Goal: Information Seeking & Learning: Learn about a topic

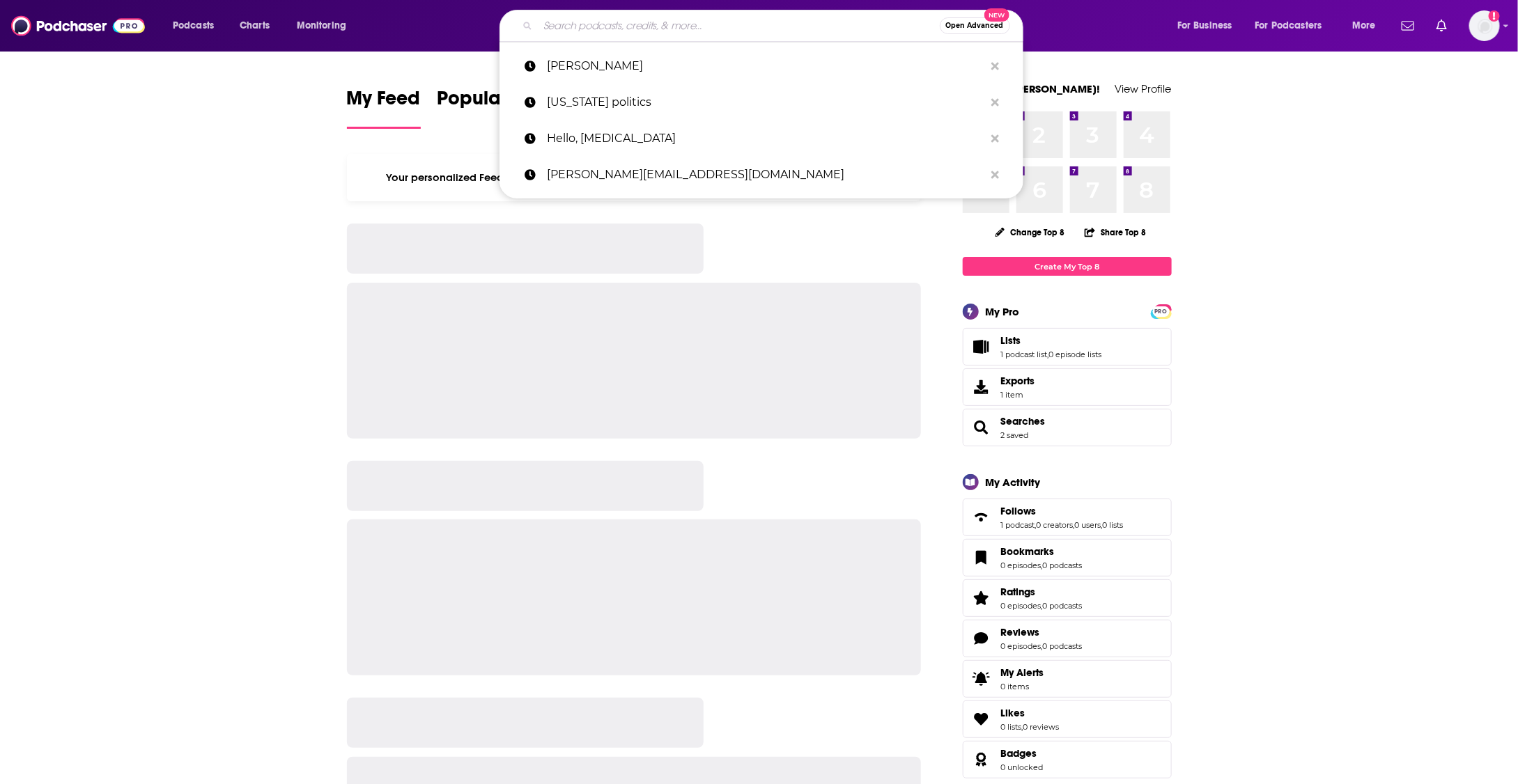
click at [749, 20] on input "Search podcasts, credits, & more..." at bounding box center [739, 26] width 402 height 22
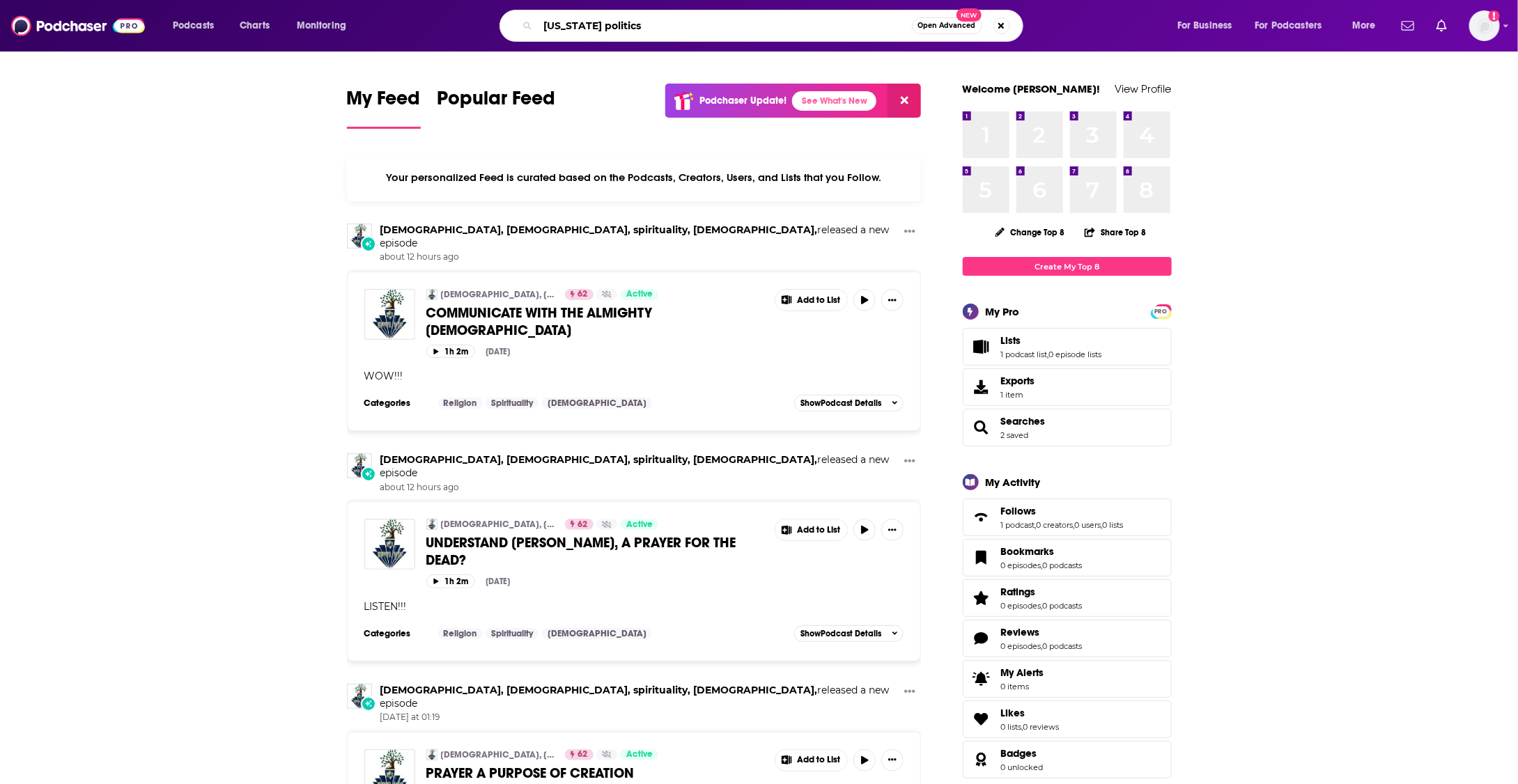
type input "nevada politics"
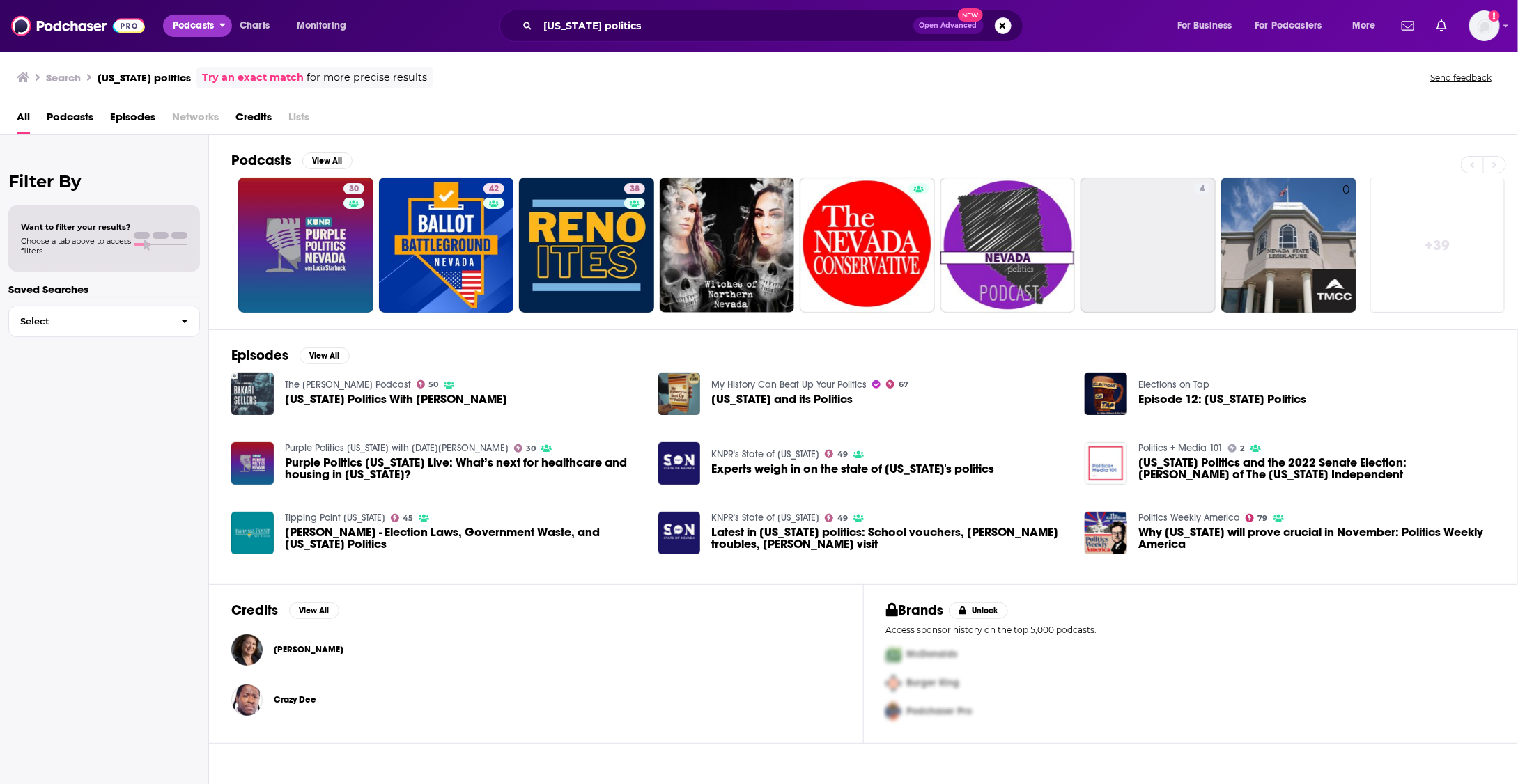
click at [206, 22] on span "Podcasts" at bounding box center [193, 25] width 41 height 20
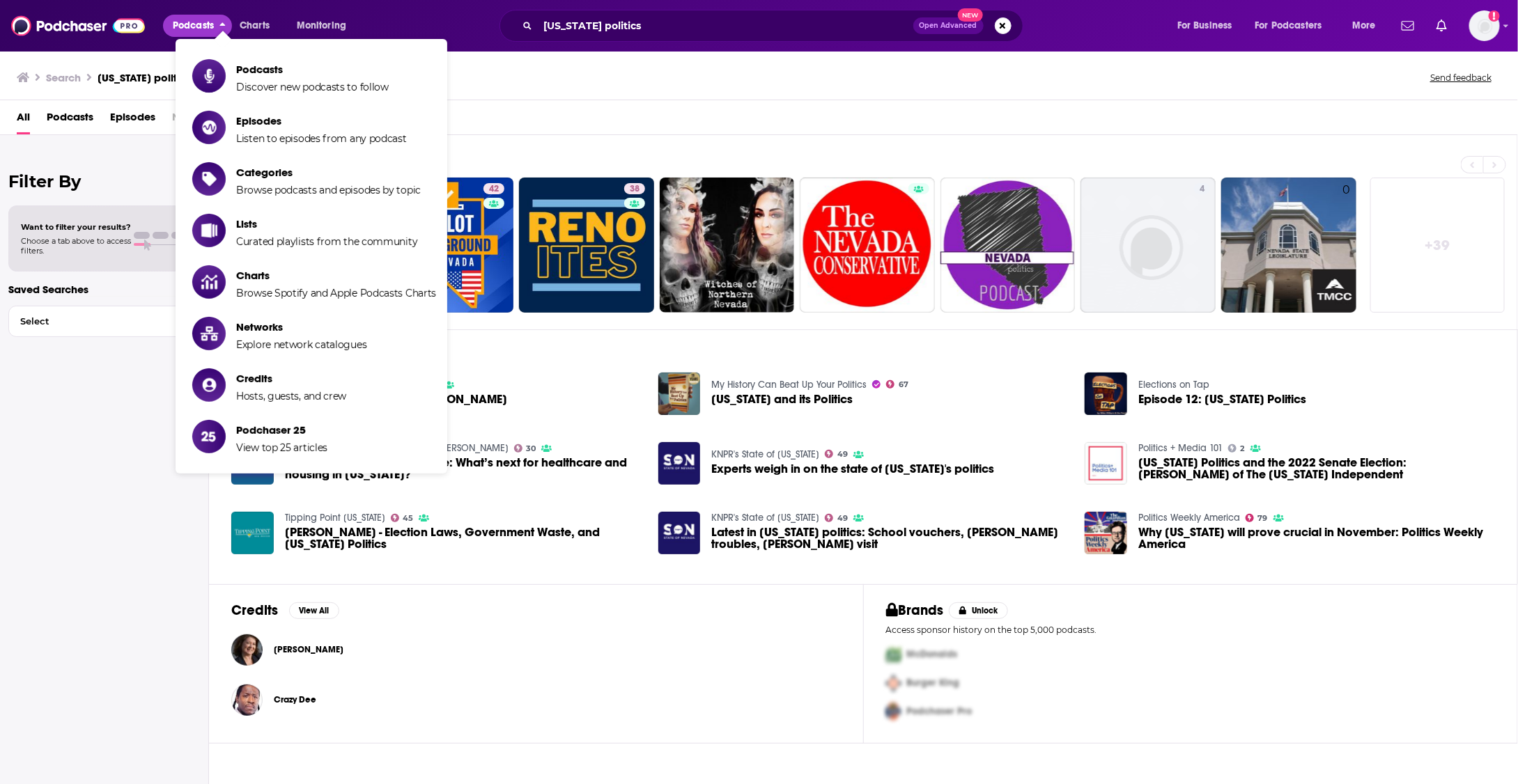
click at [203, 22] on span "Podcasts" at bounding box center [193, 25] width 41 height 20
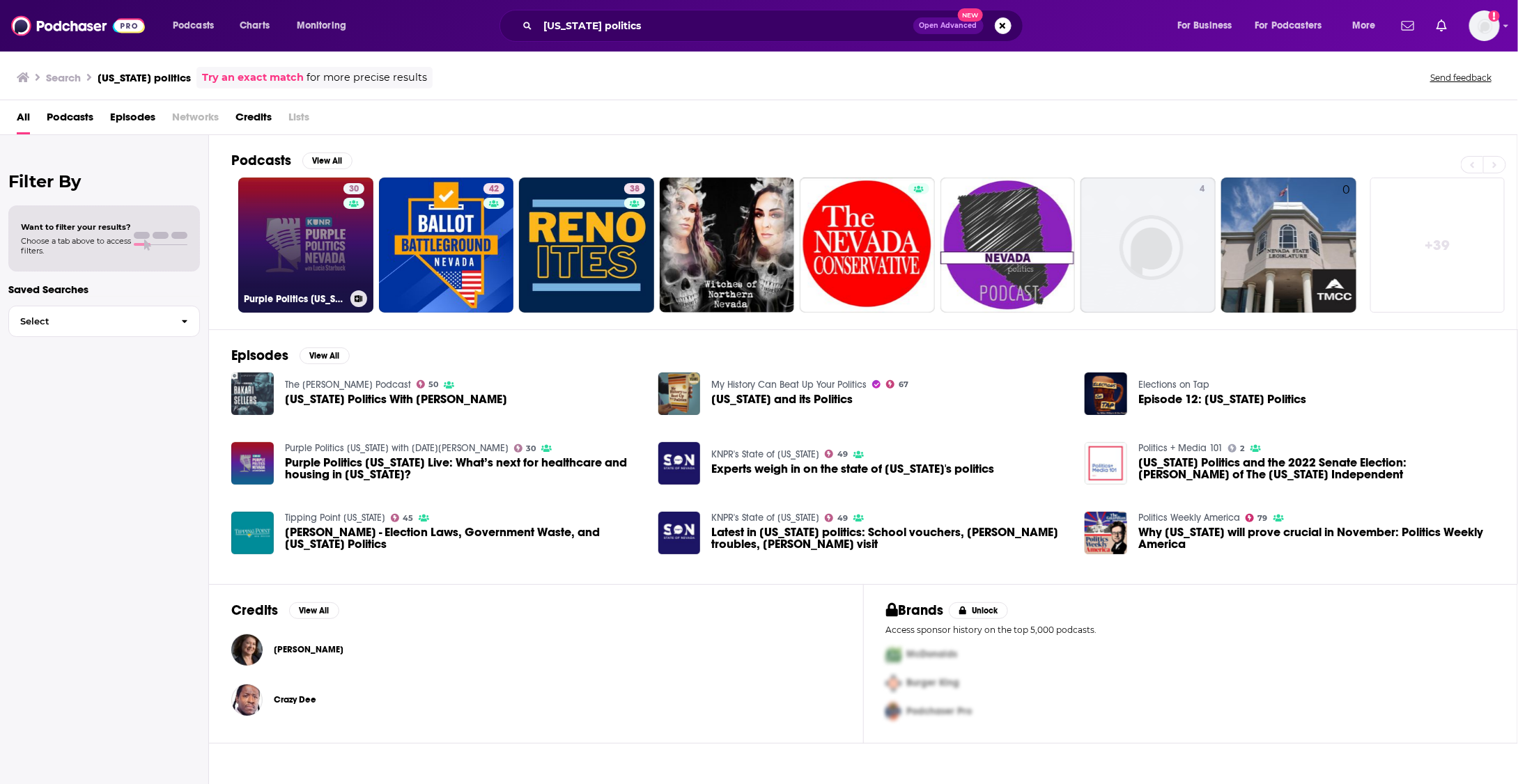
click at [309, 236] on link "30 Purple Politics Nevada with Lucia Starbuck" at bounding box center [306, 245] width 135 height 135
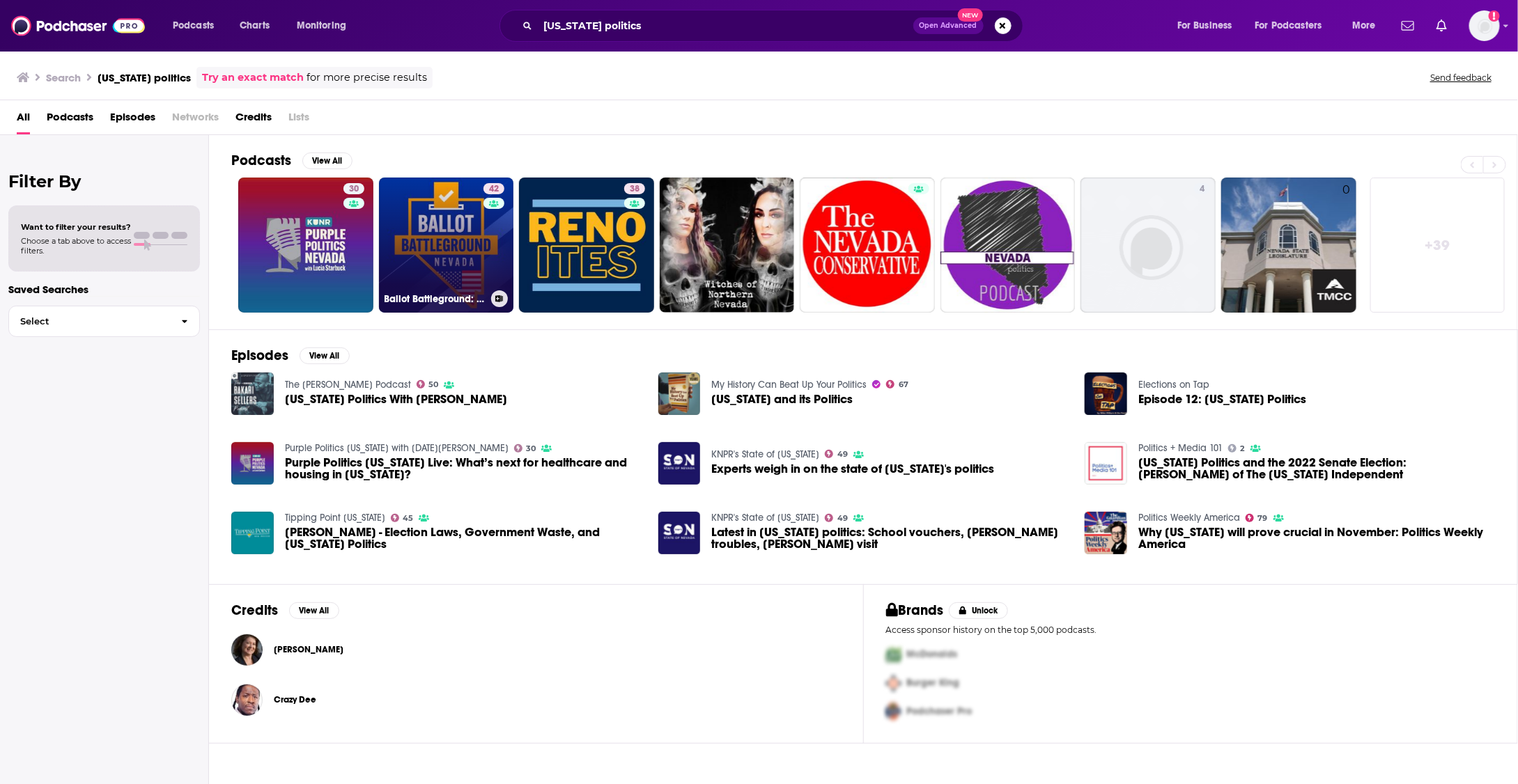
click at [465, 226] on link "42 Ballot Battleground: Nevada" at bounding box center [446, 245] width 135 height 135
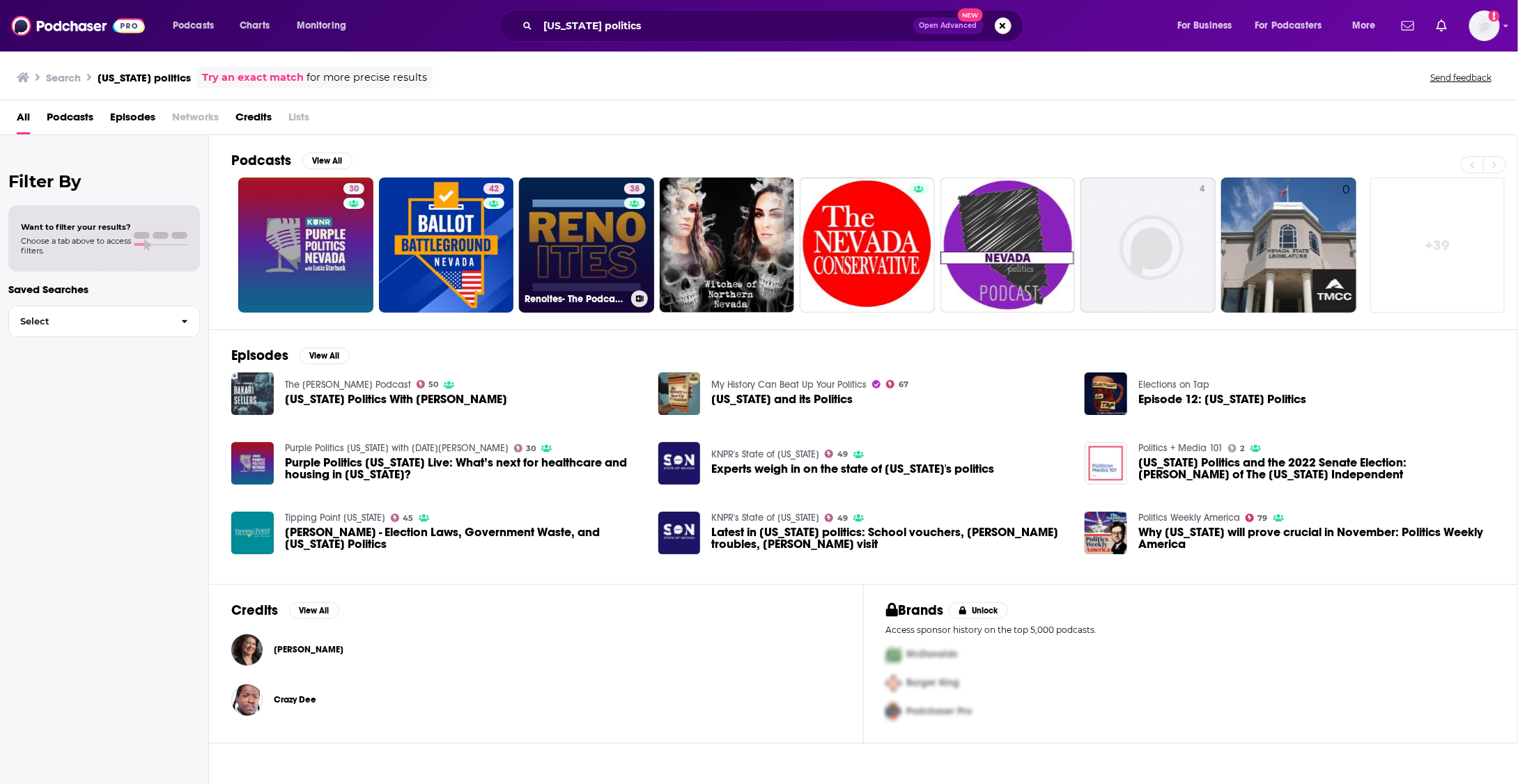
click at [556, 230] on link "38 Renoites- The Podcast about Reno Nevada" at bounding box center [586, 245] width 135 height 135
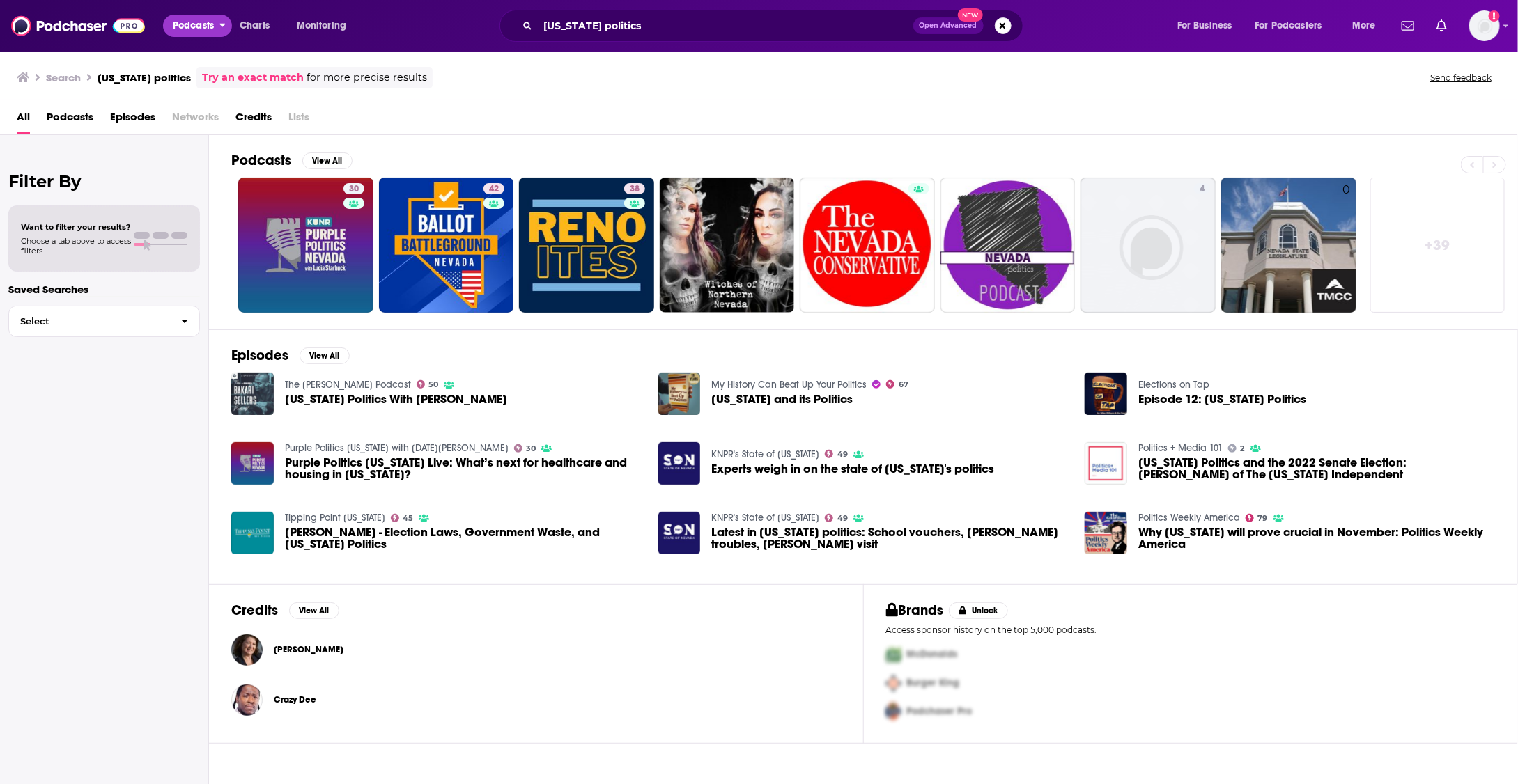
click at [191, 20] on span "Podcasts" at bounding box center [193, 25] width 41 height 20
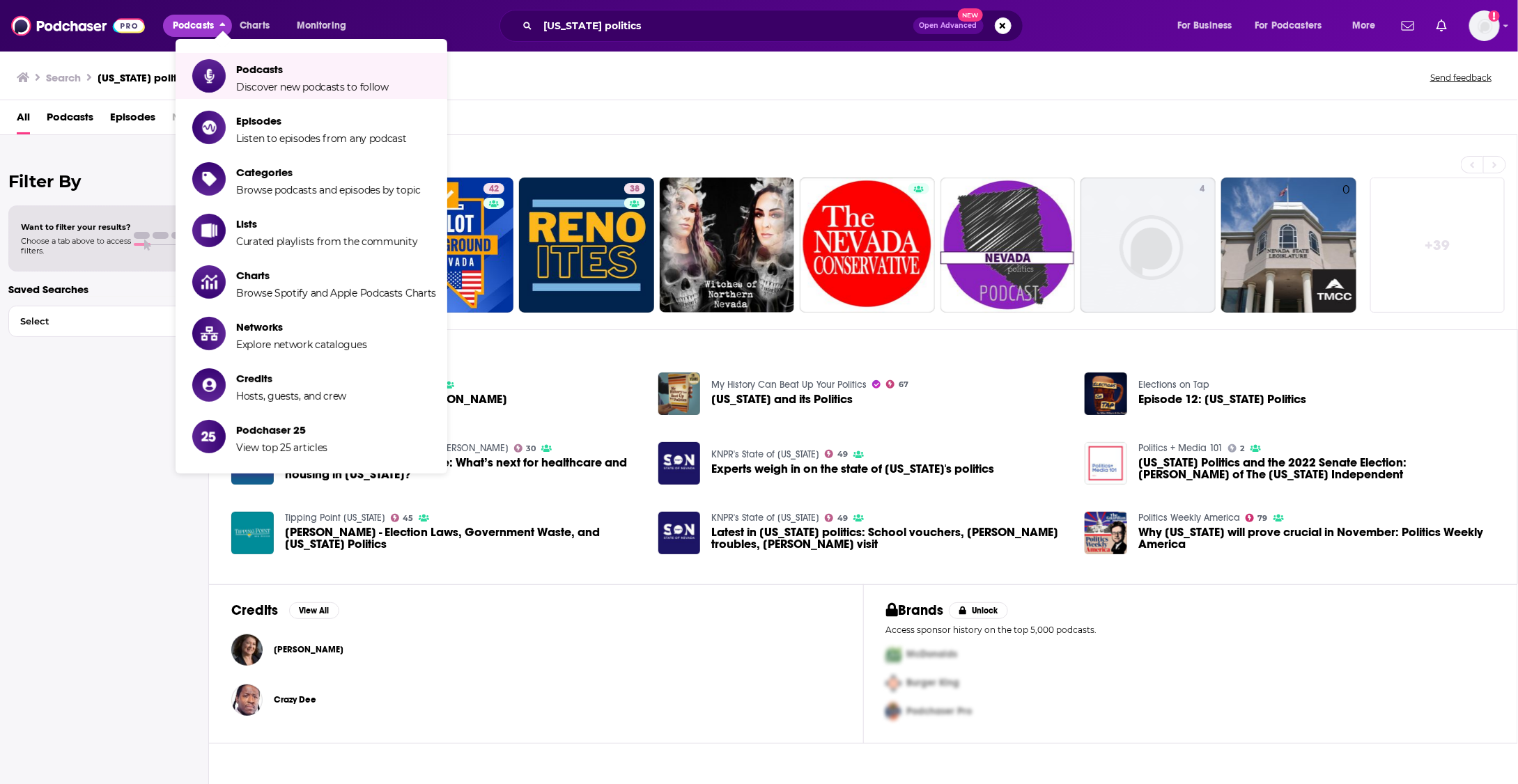
click at [181, 21] on span "Podcasts" at bounding box center [193, 25] width 41 height 20
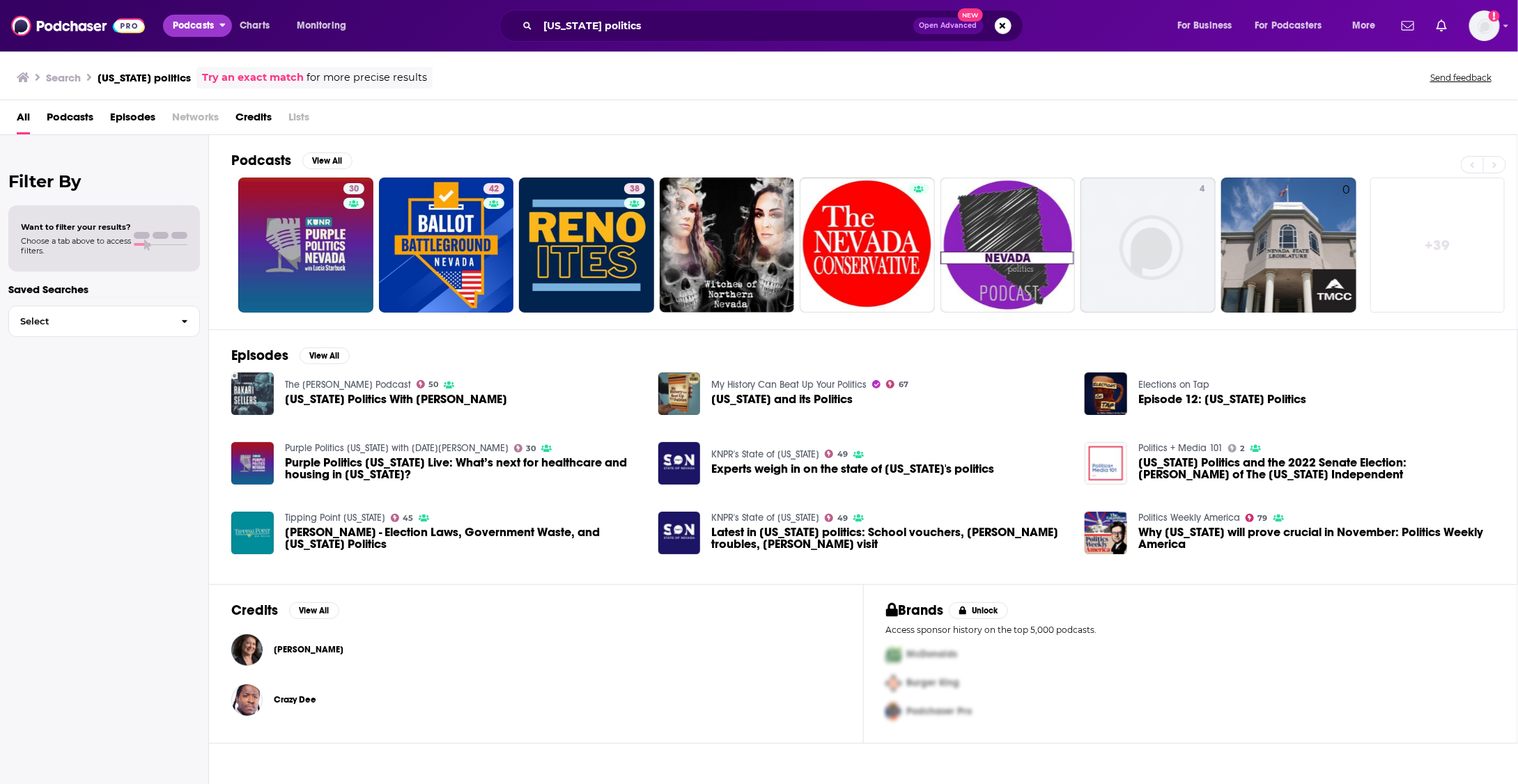
click at [188, 25] on span "Podcasts" at bounding box center [193, 25] width 41 height 20
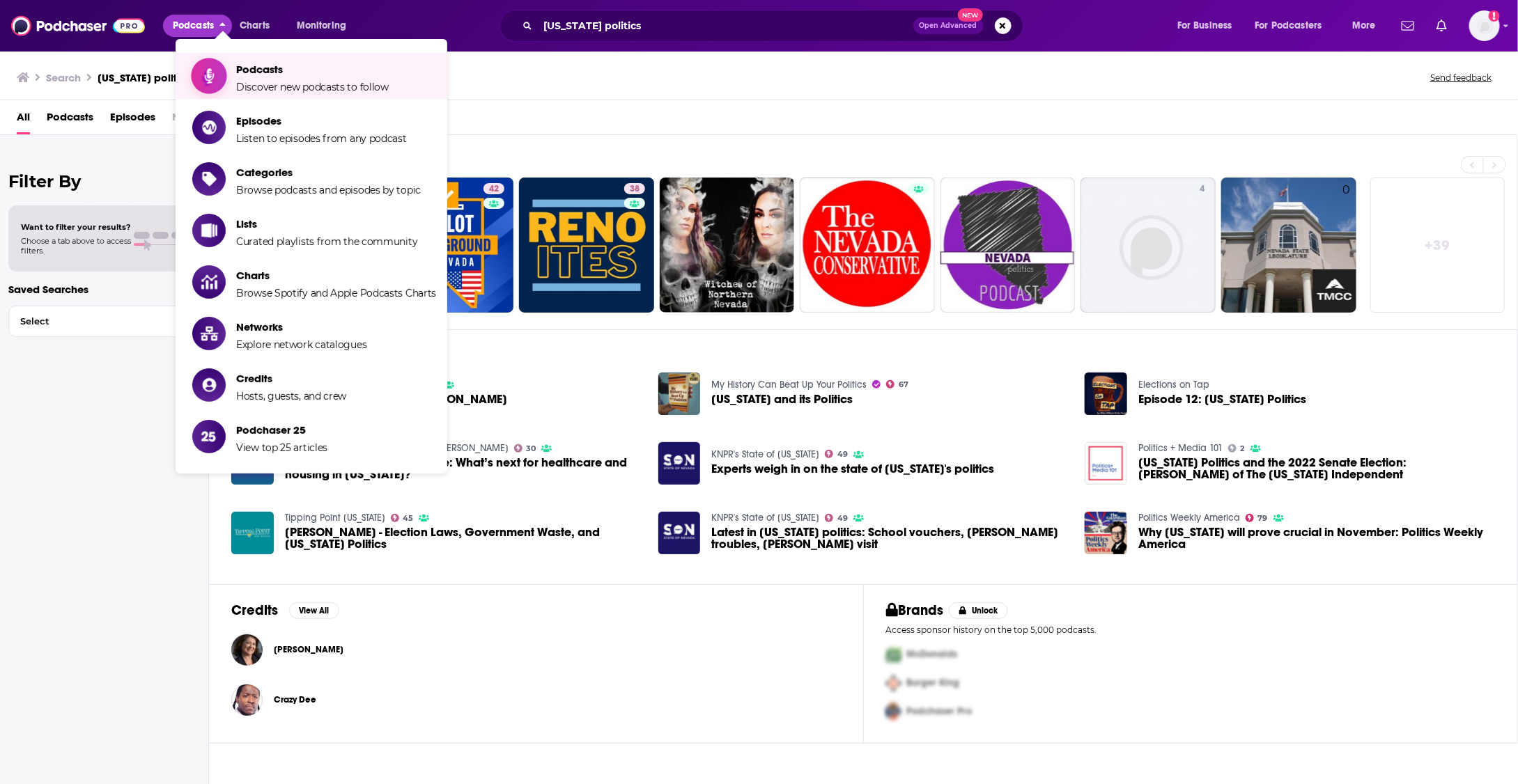
click at [245, 84] on span "Discover new podcasts to follow" at bounding box center [312, 87] width 153 height 13
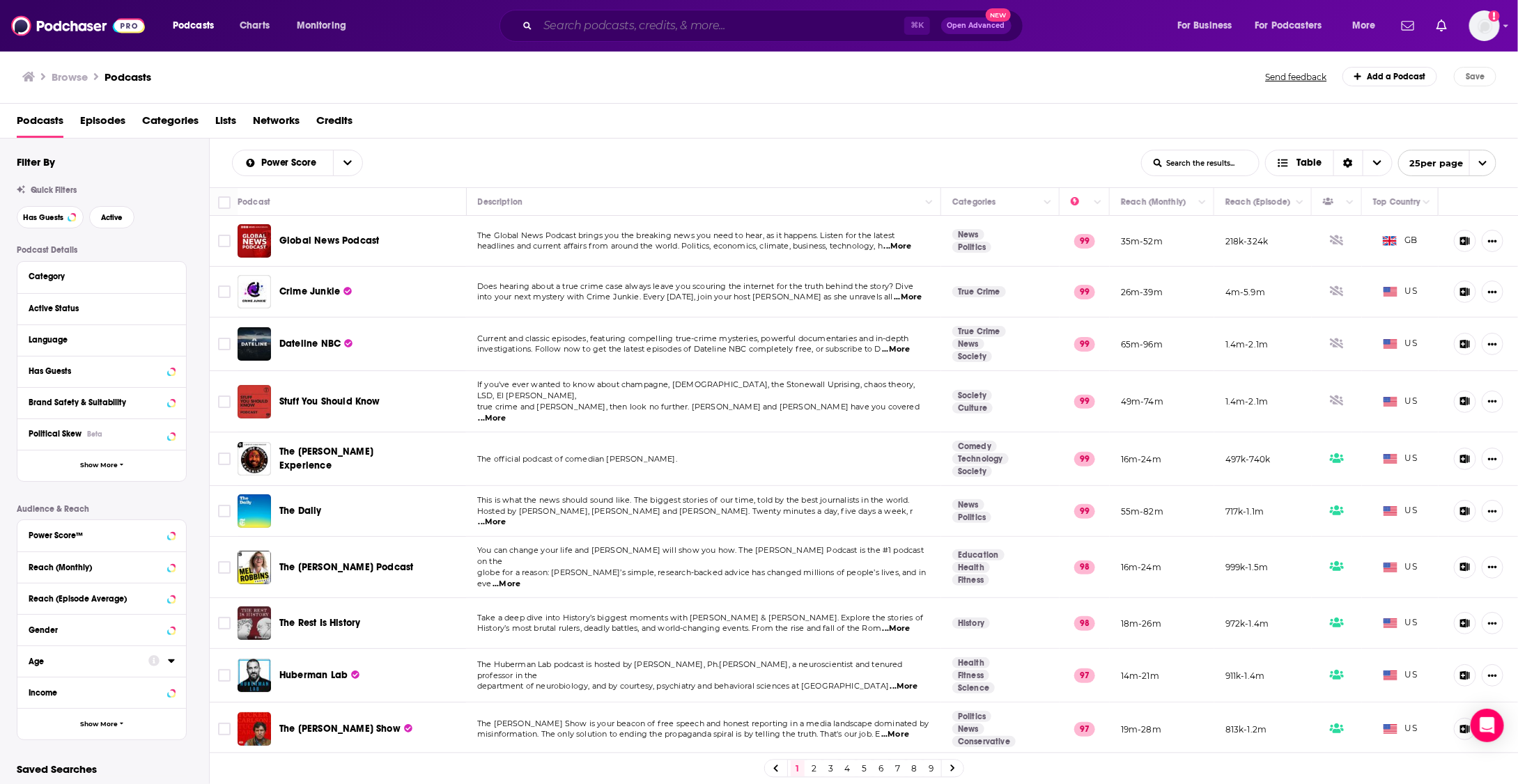
click at [614, 29] on input "Search podcasts, credits, & more..." at bounding box center [721, 26] width 366 height 22
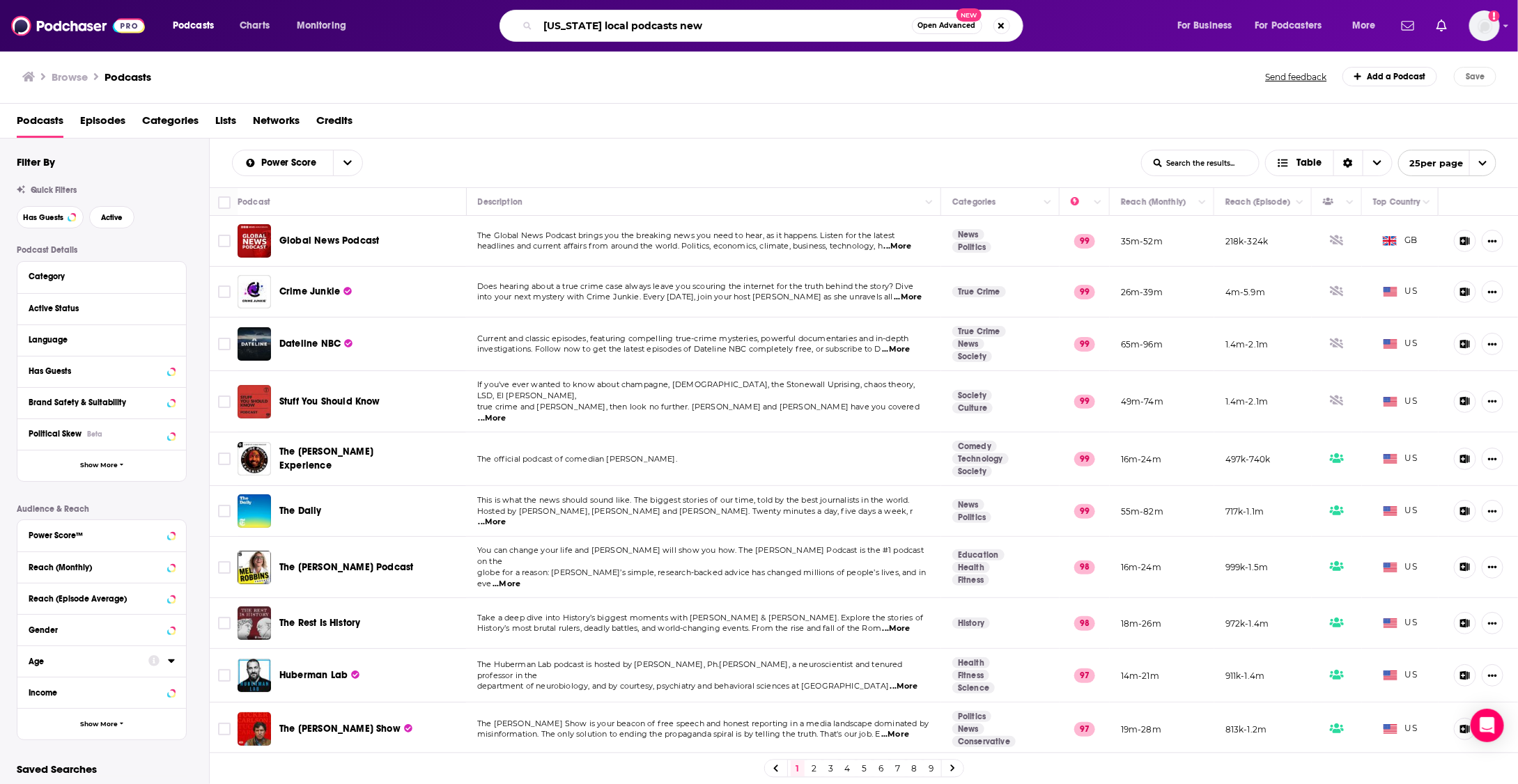
type input "nevada local podcasts news"
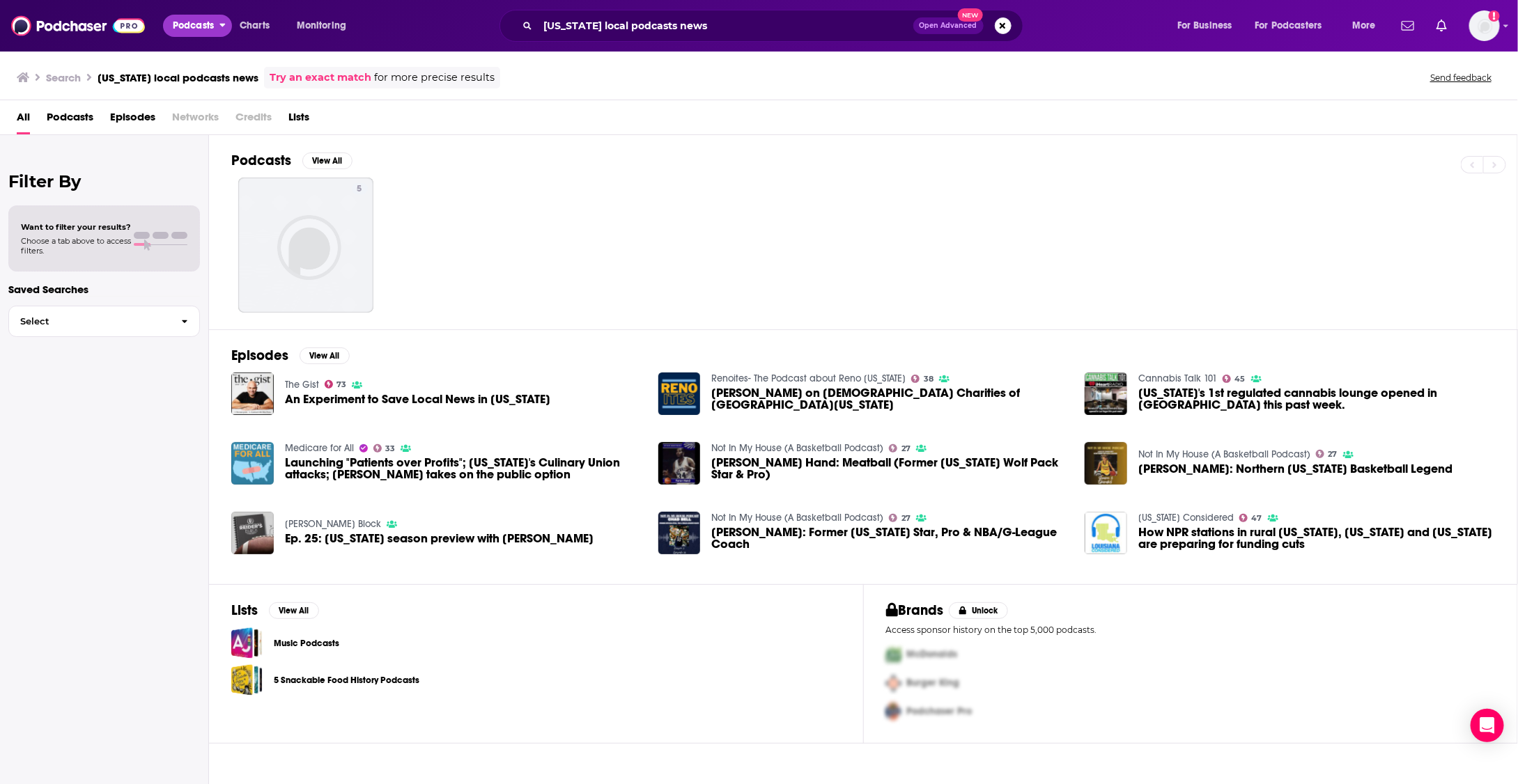
click at [194, 24] on span "Podcasts" at bounding box center [193, 25] width 41 height 20
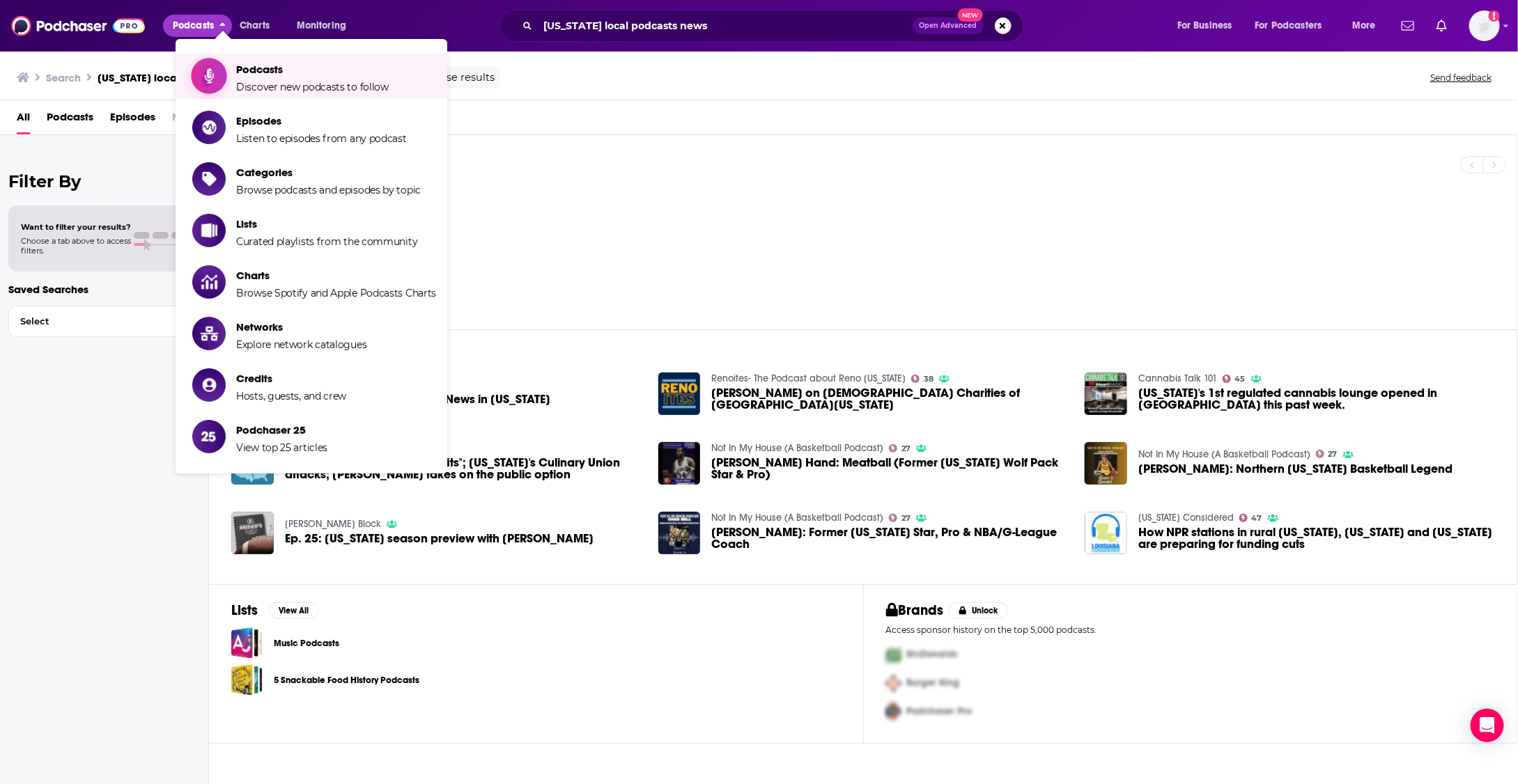
click at [249, 72] on span "Podcasts" at bounding box center [312, 69] width 153 height 13
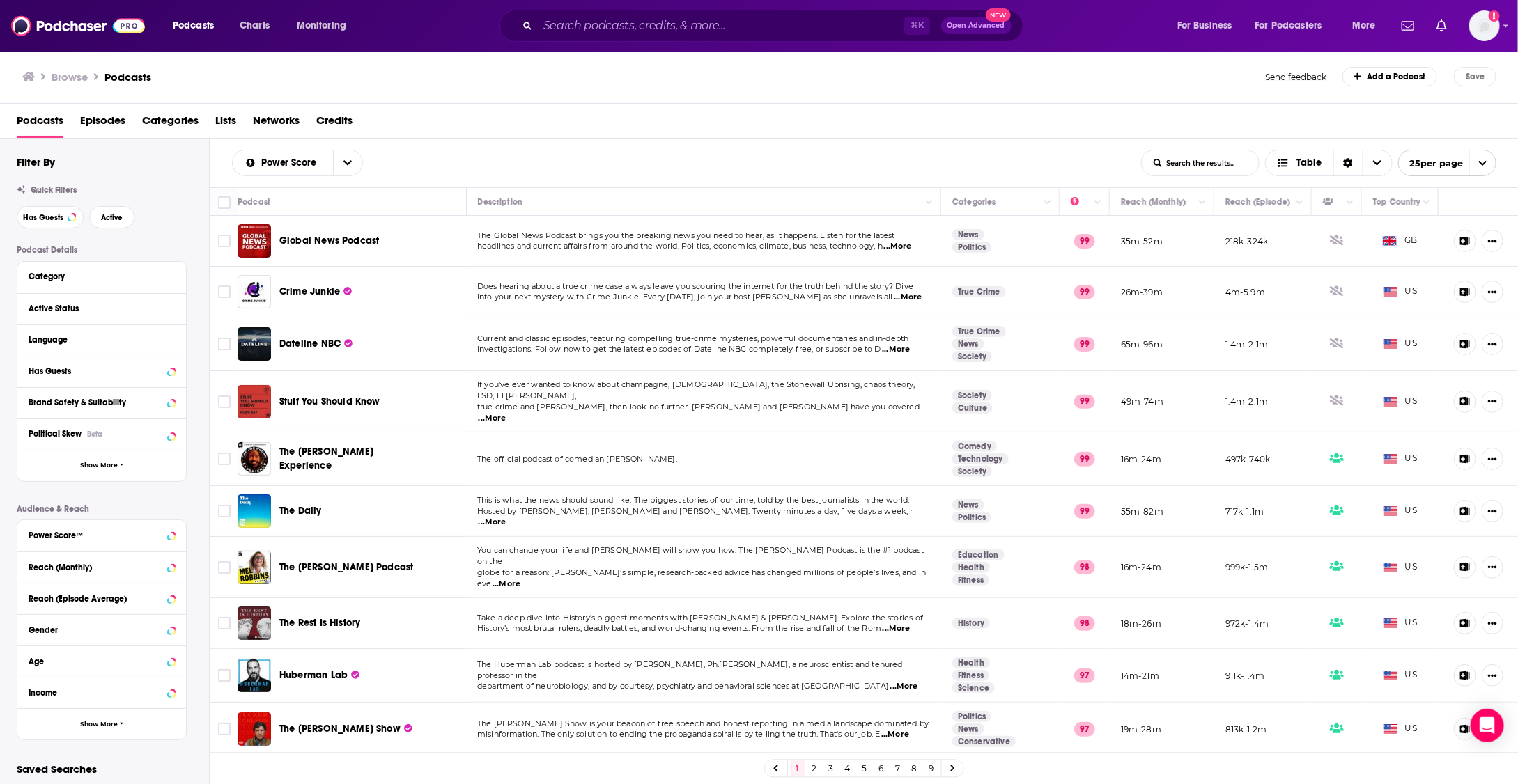
click at [624, 9] on div "Podcasts Charts Monitoring ⌘ K Open Advanced New For Business For Podcasters Mo…" at bounding box center [759, 26] width 1518 height 52
click at [624, 33] on input "Search podcasts, credits, & more..." at bounding box center [721, 26] width 366 height 22
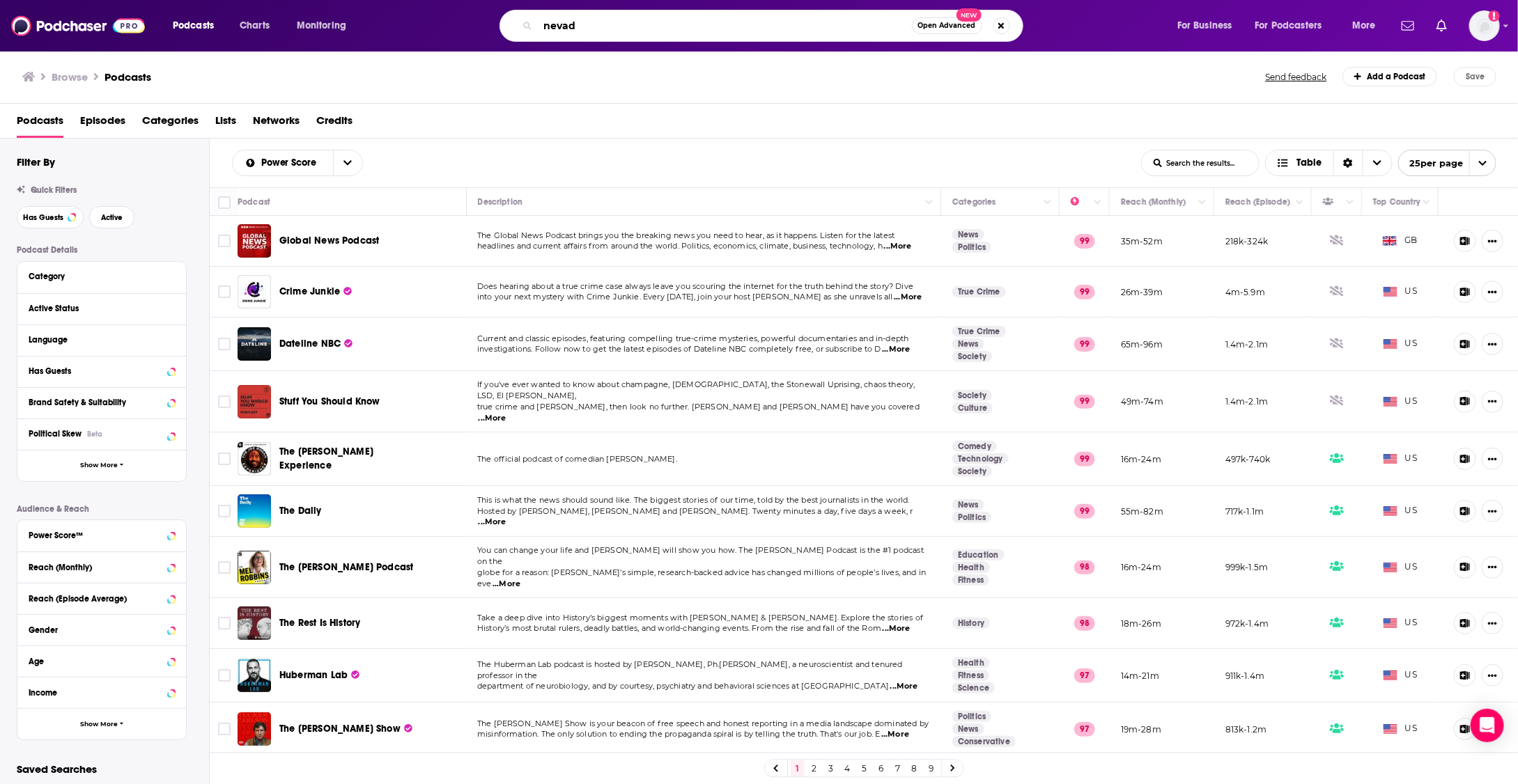
type input "nevada"
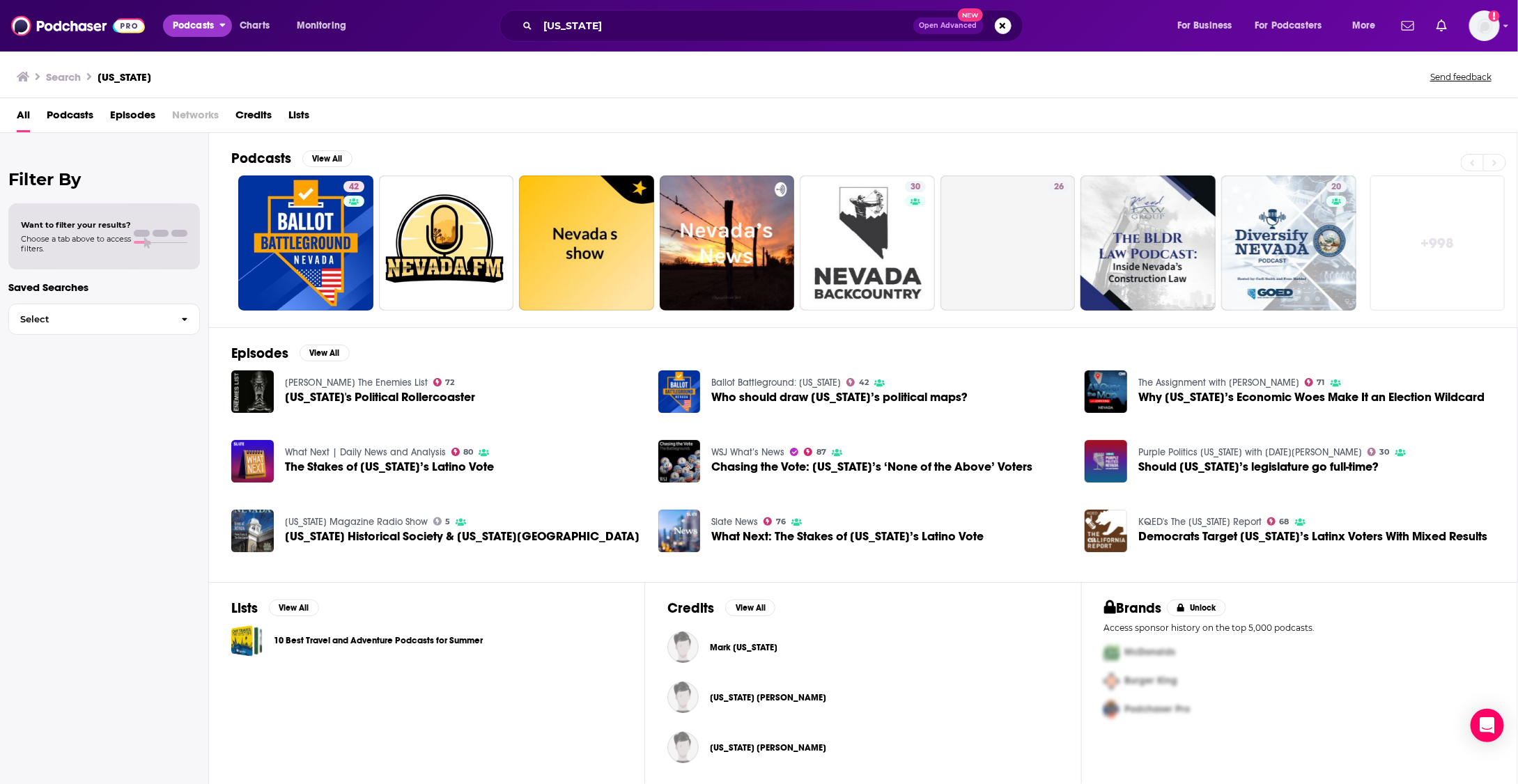
click at [190, 34] on span "Podcasts" at bounding box center [193, 25] width 41 height 20
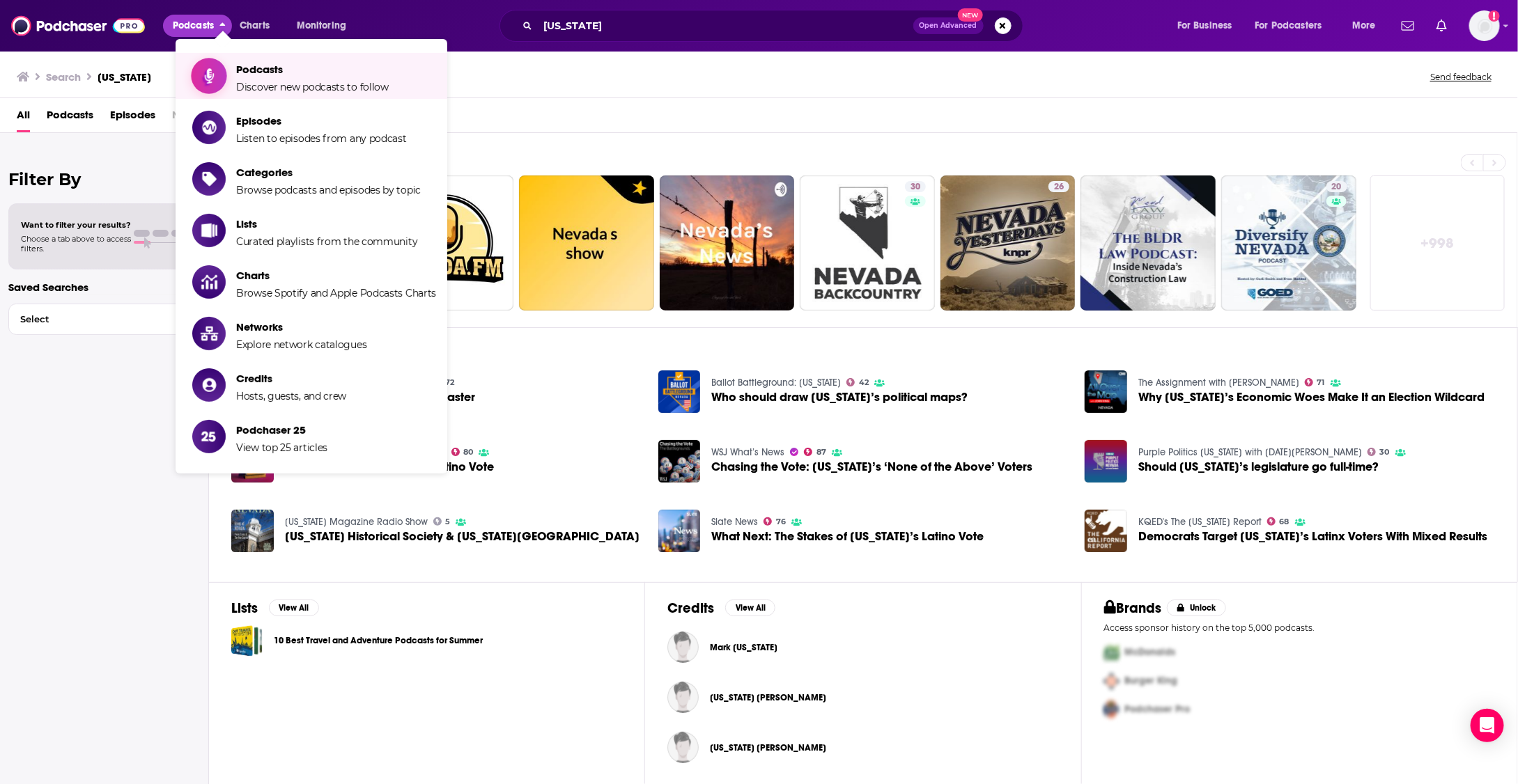
click at [247, 90] on span "Discover new podcasts to follow" at bounding box center [312, 87] width 153 height 13
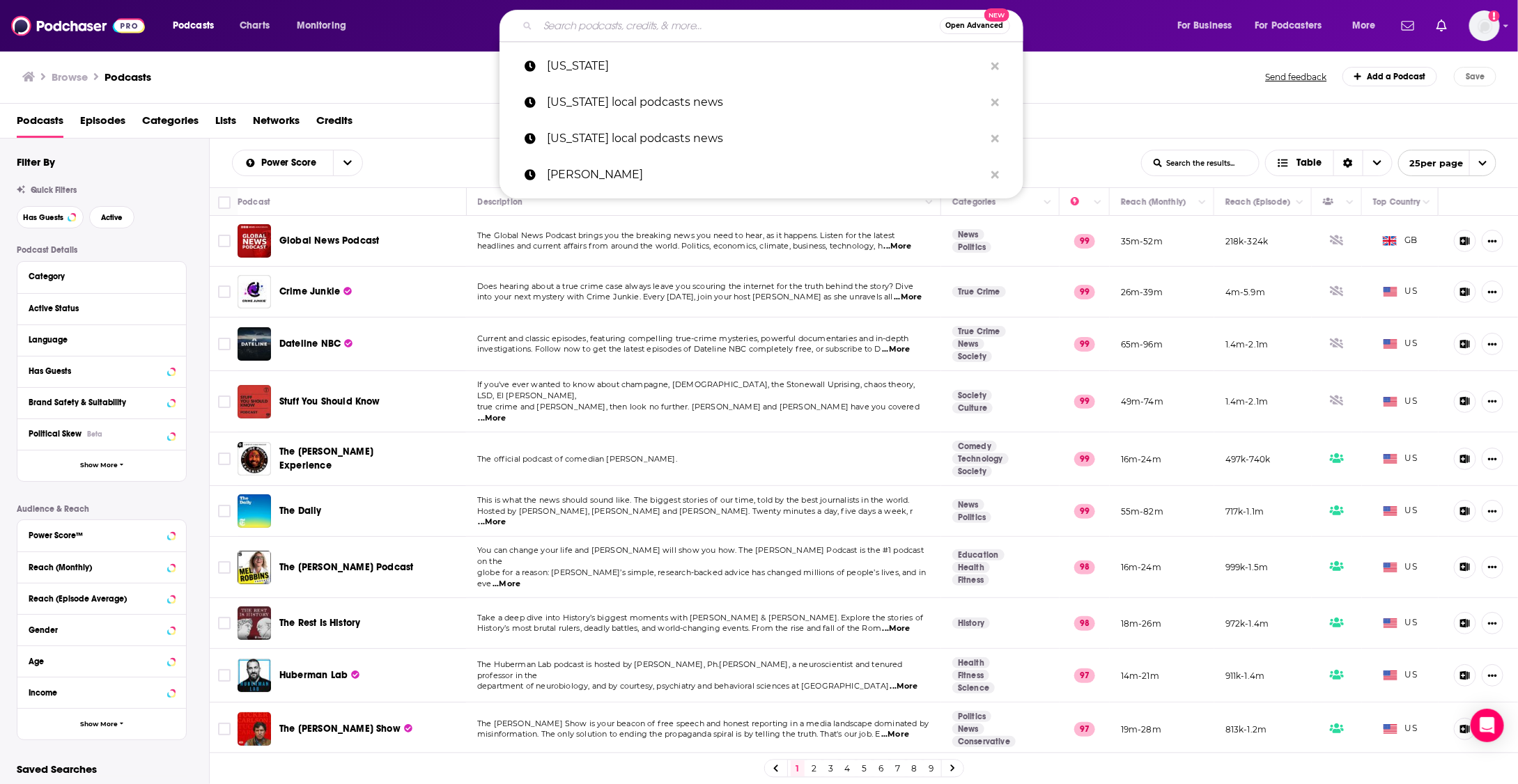
click at [616, 31] on input "Search podcasts, credits, & more..." at bounding box center [739, 26] width 402 height 22
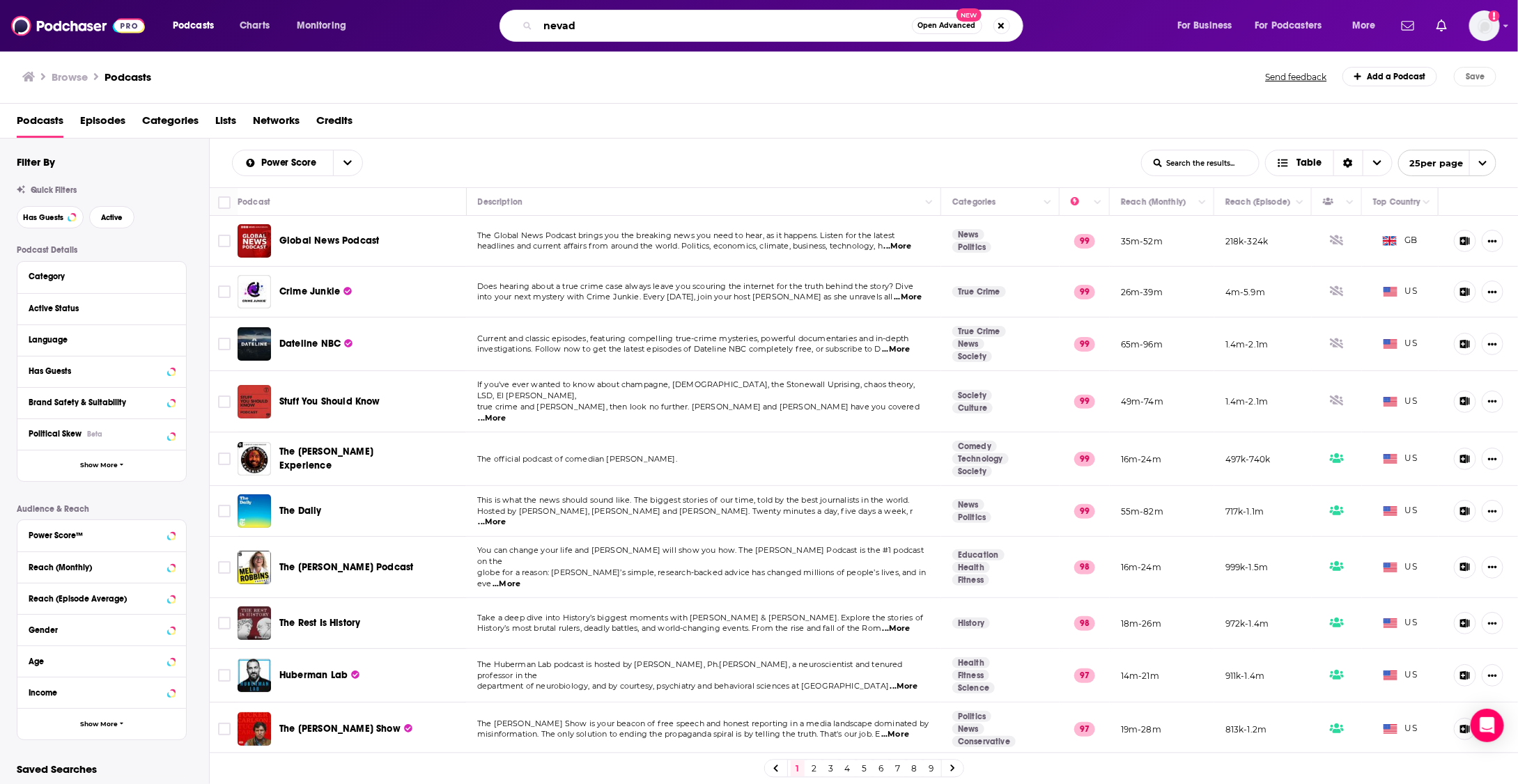
type input "nevada"
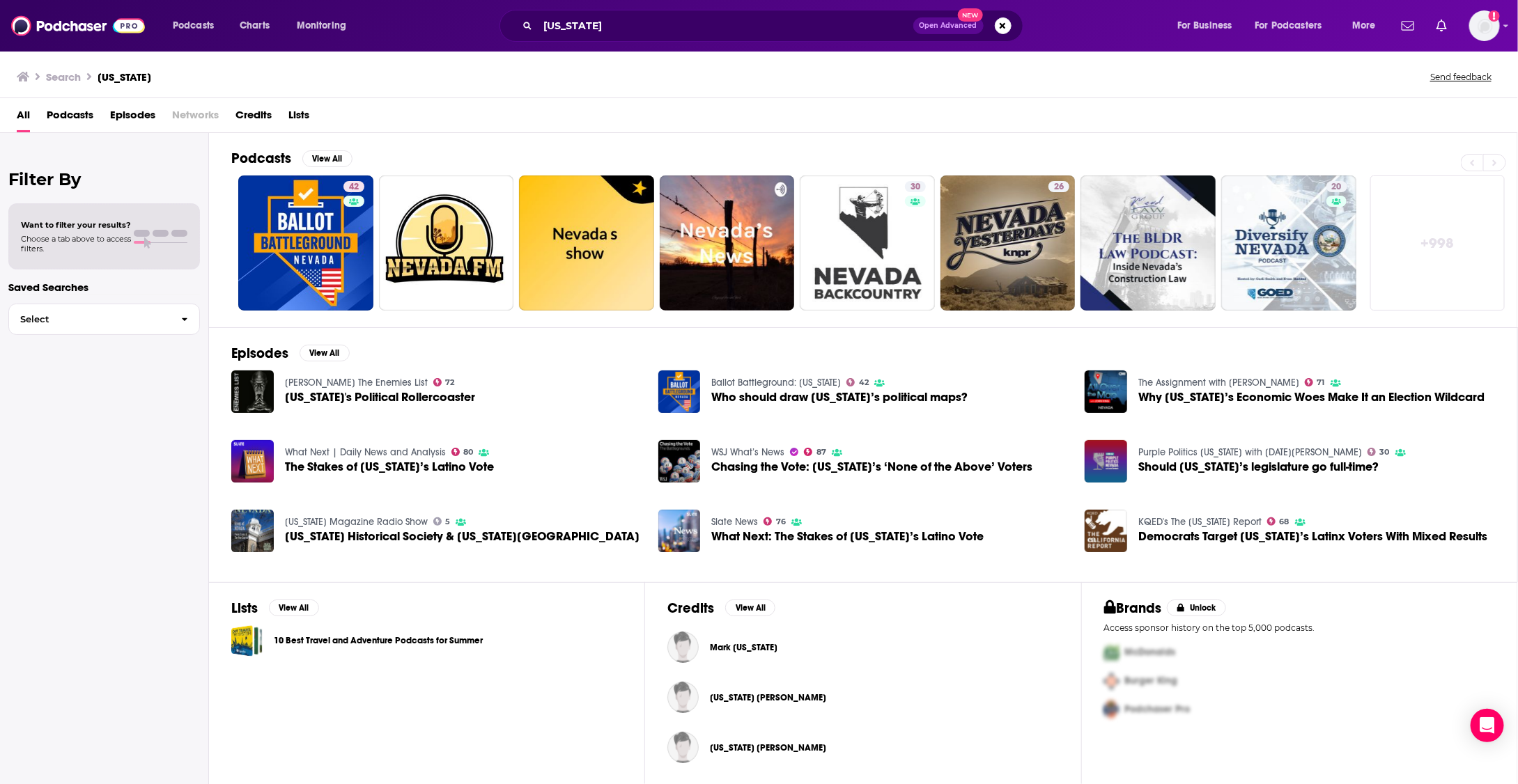
click at [78, 114] on span "Podcasts" at bounding box center [71, 118] width 47 height 28
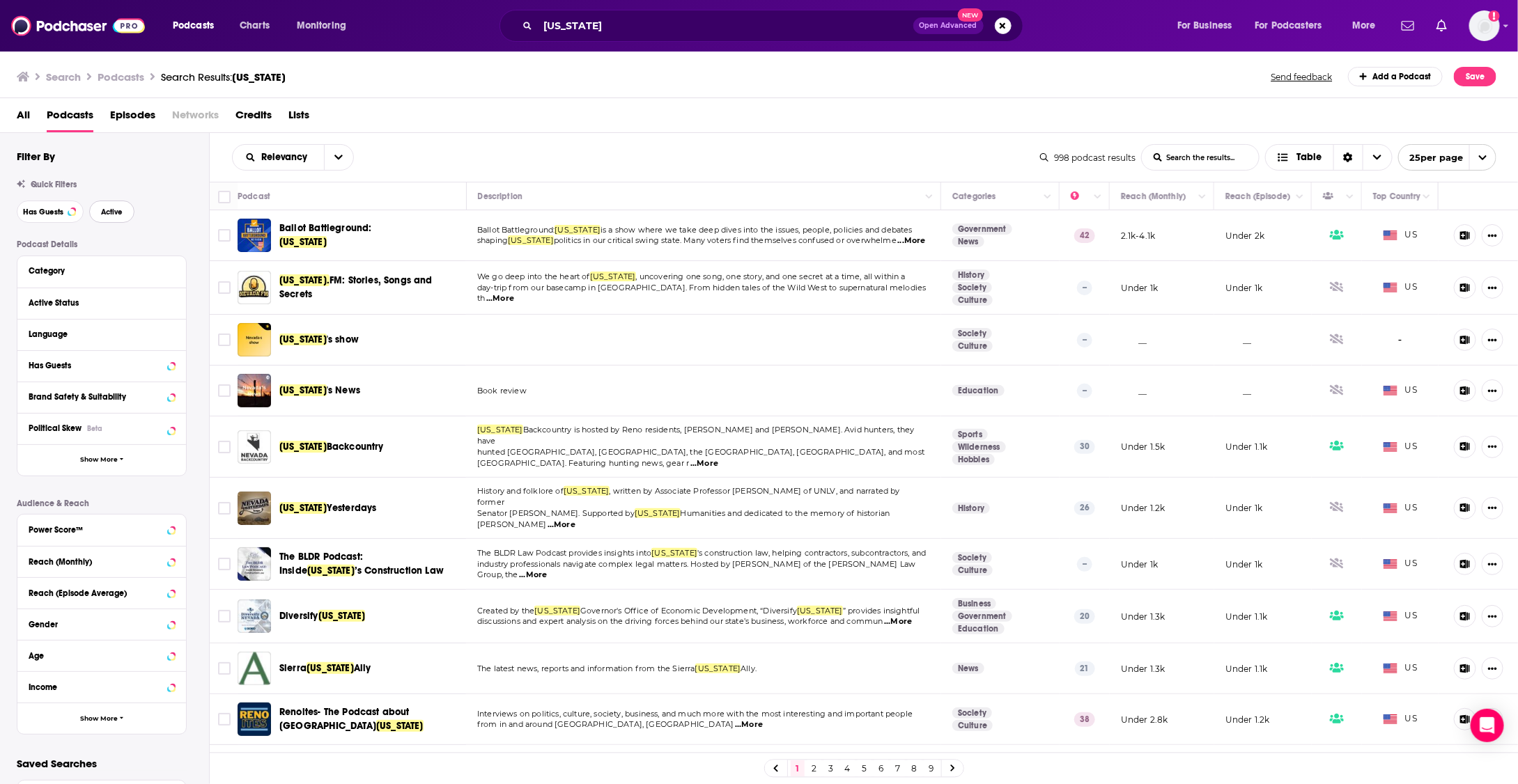
click at [122, 213] on span "Active" at bounding box center [112, 212] width 22 height 8
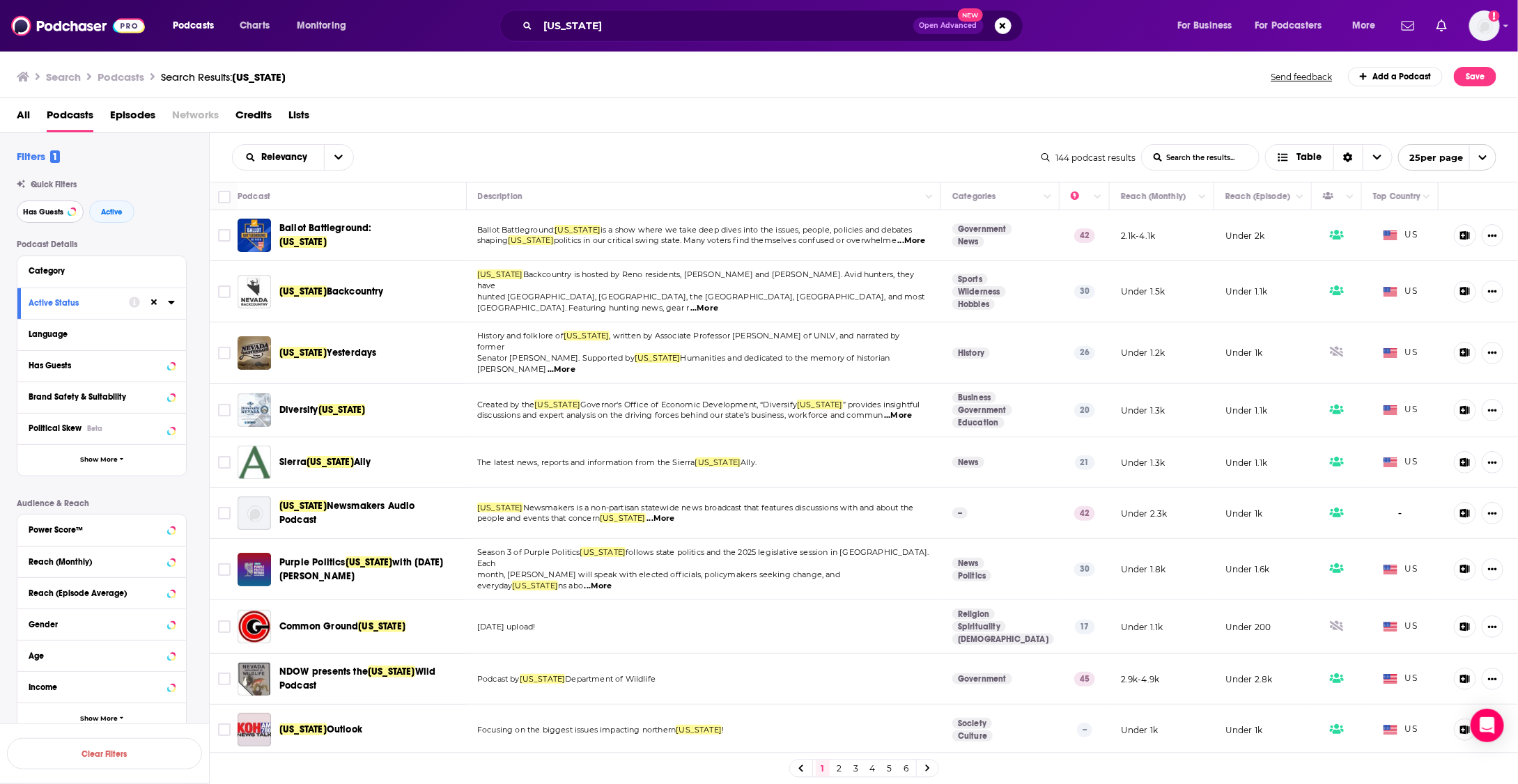
click at [53, 210] on span "Has Guests" at bounding box center [43, 212] width 41 height 8
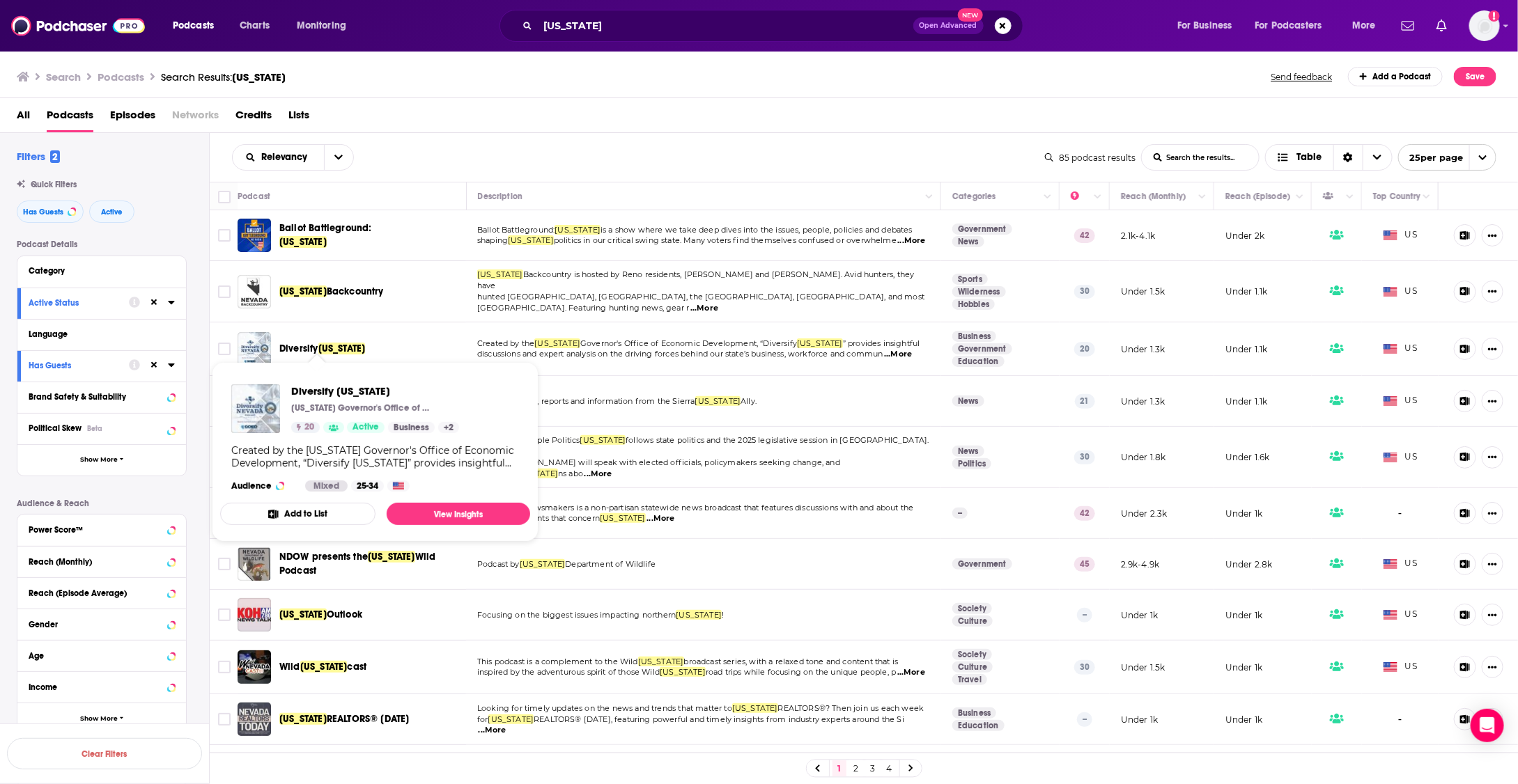
click at [304, 343] on span "Diversify" at bounding box center [299, 348] width 39 height 12
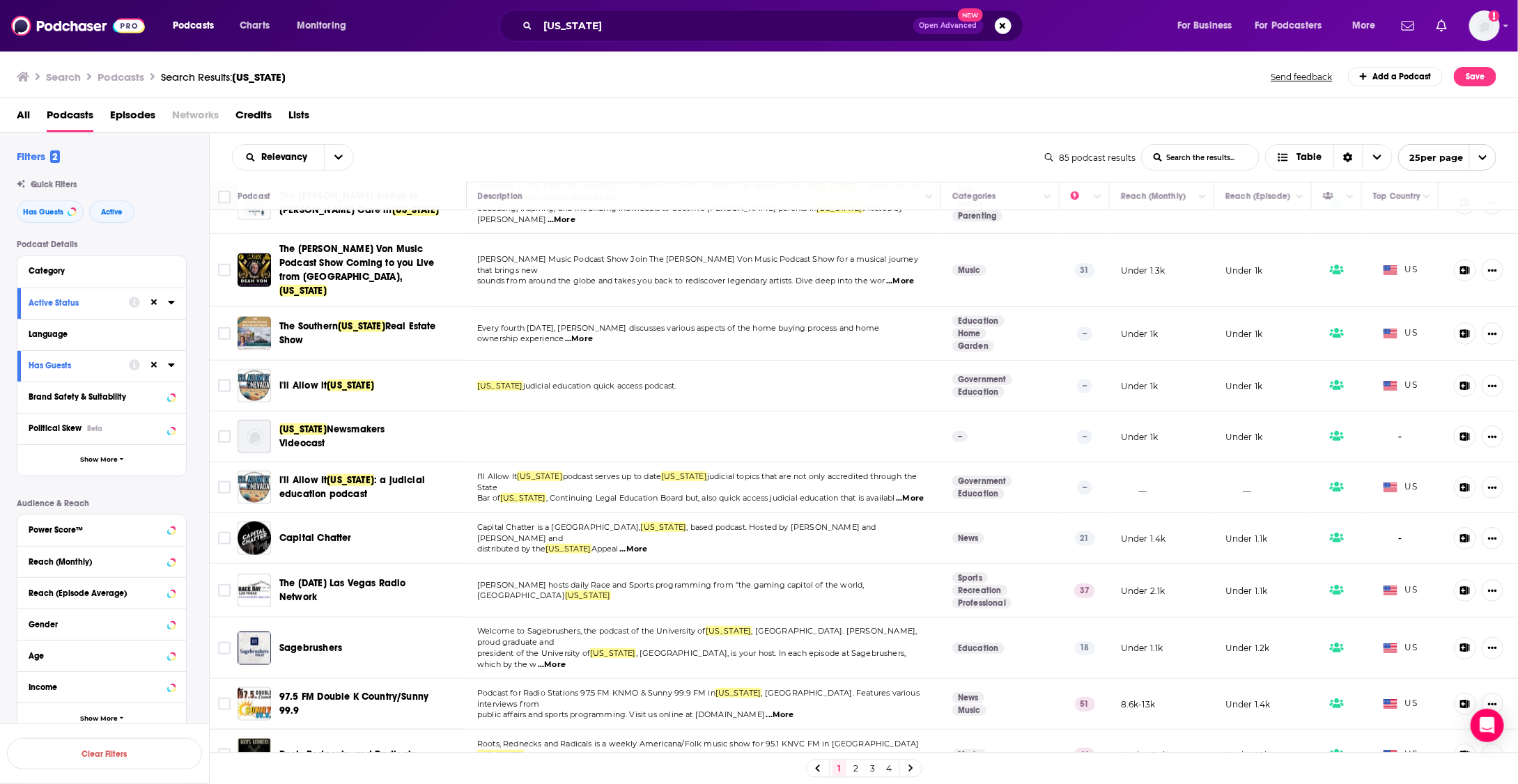
scroll to position [750, 0]
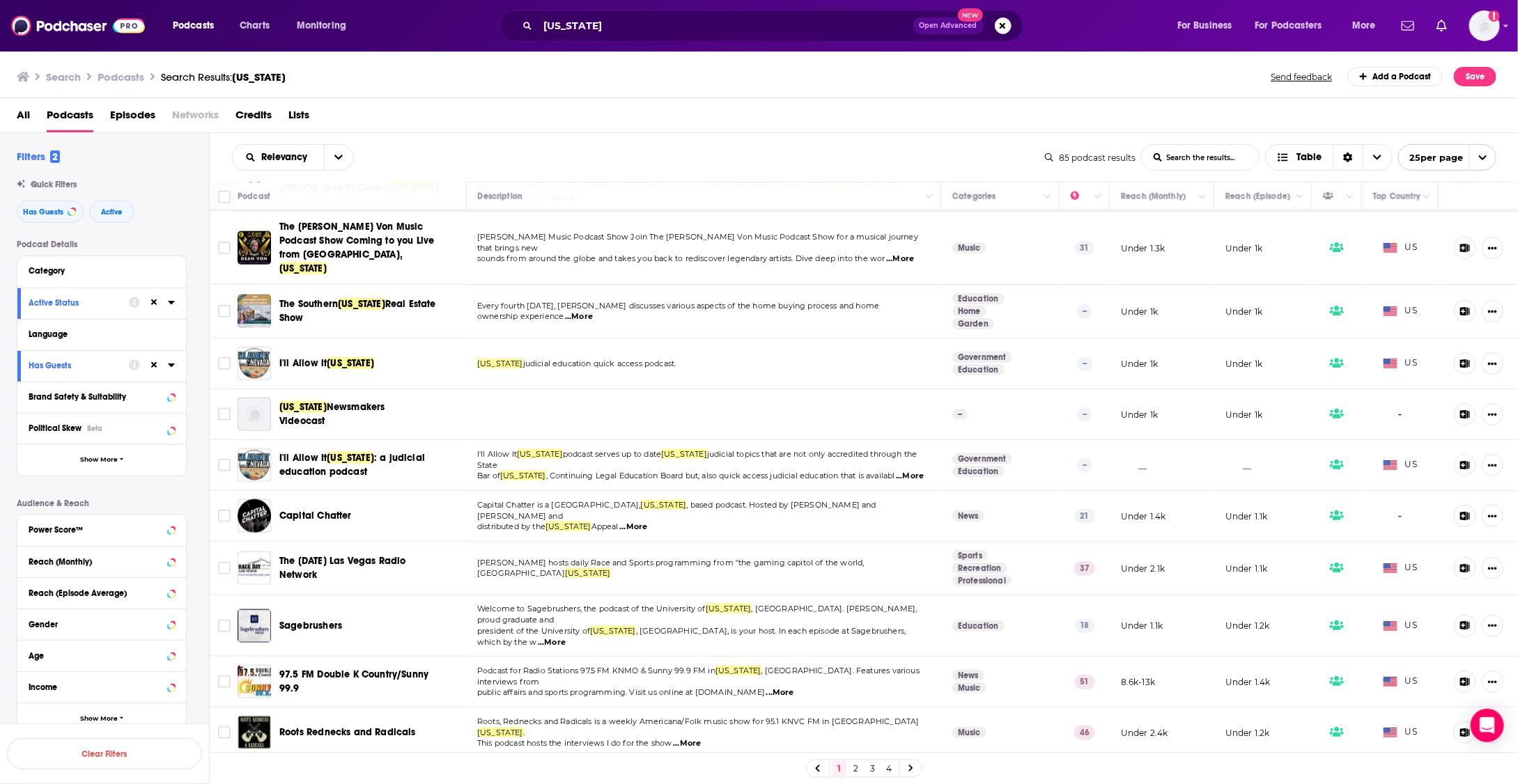
click at [859, 769] on link "2" at bounding box center [856, 768] width 14 height 16
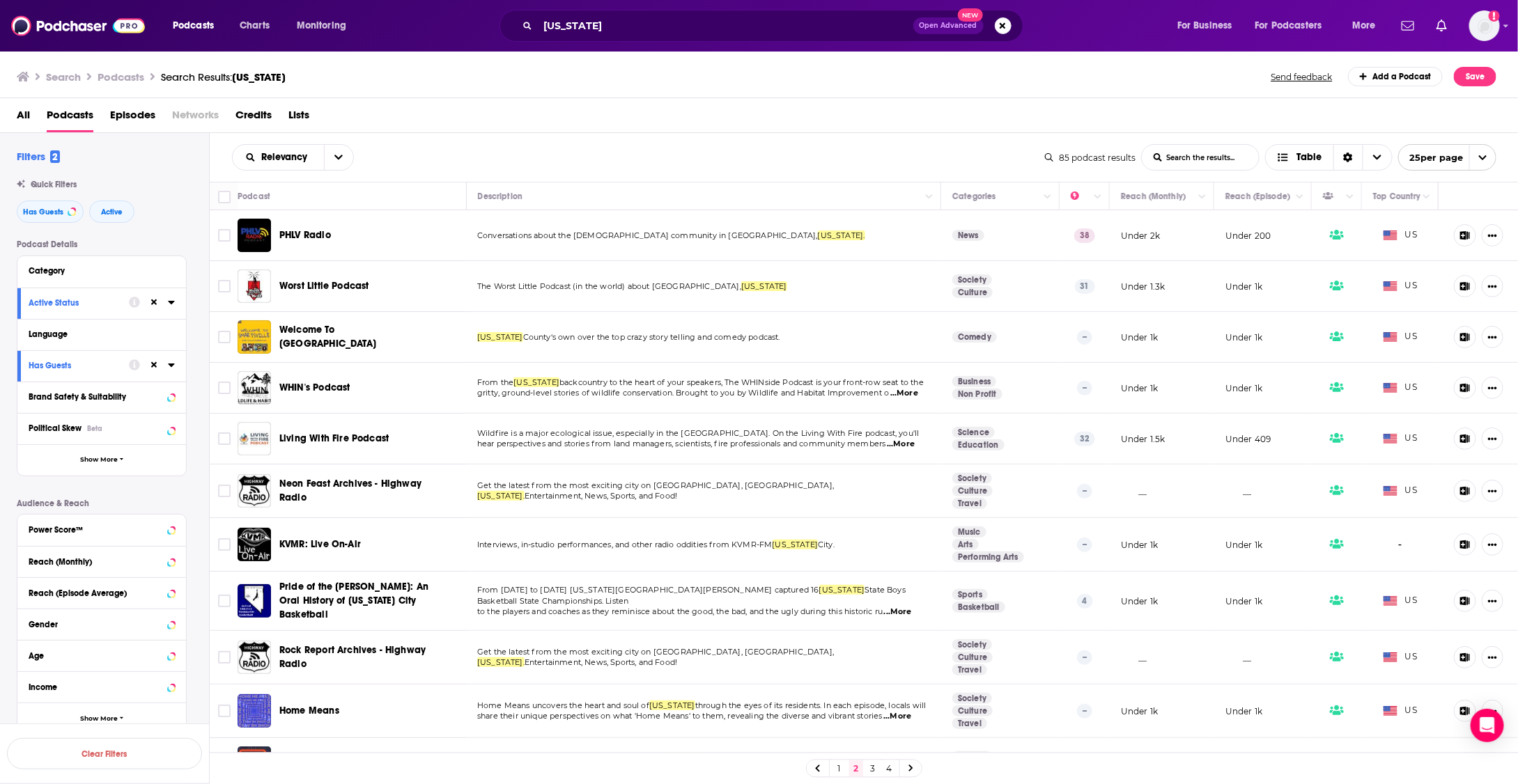
click at [840, 775] on link "1" at bounding box center [840, 768] width 14 height 16
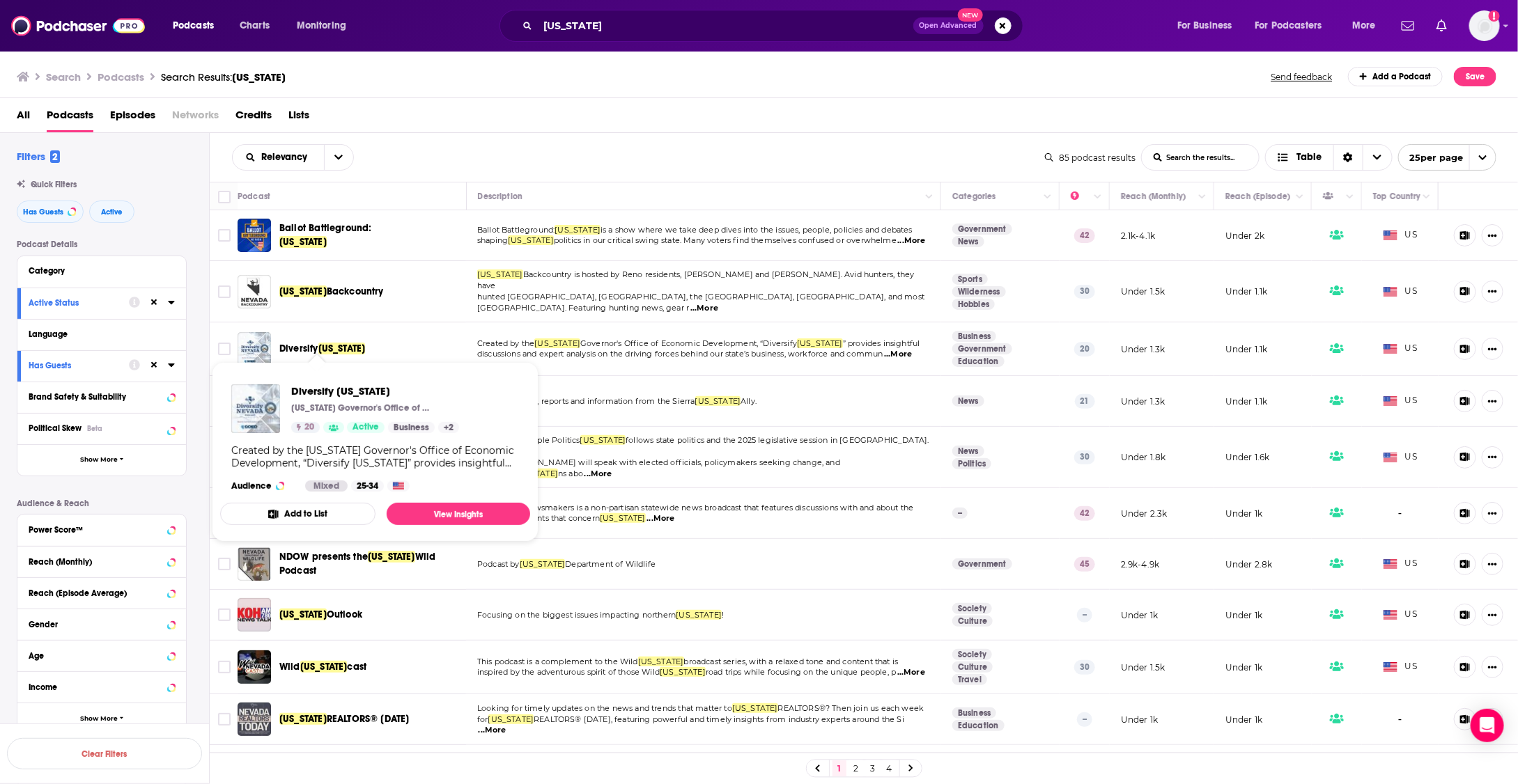
click at [348, 347] on span "Diversify Nevada" at bounding box center [321, 349] width 85 height 14
